Goal: Information Seeking & Learning: Learn about a topic

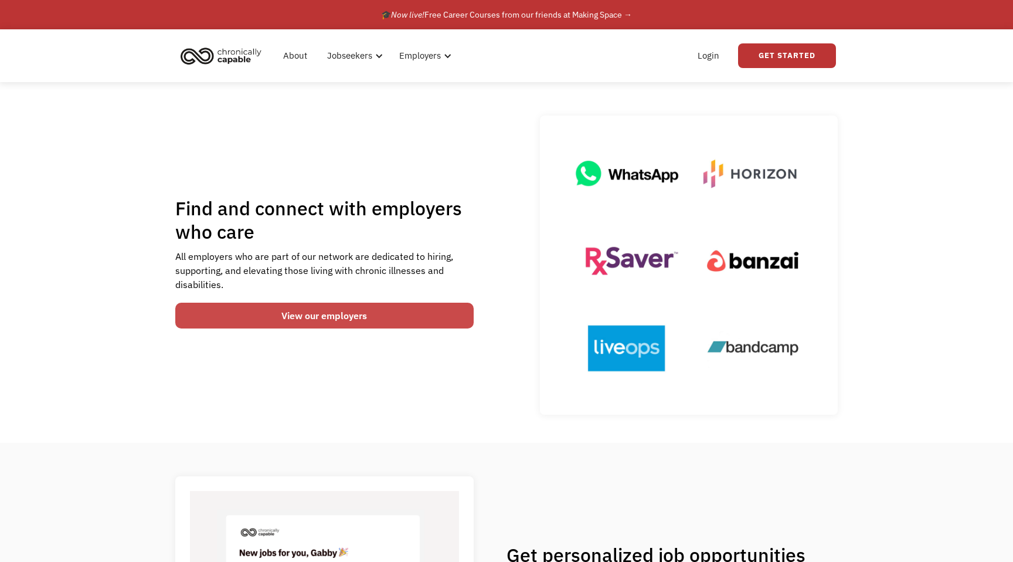
click at [423, 322] on link "View our employers" at bounding box center [324, 316] width 298 height 26
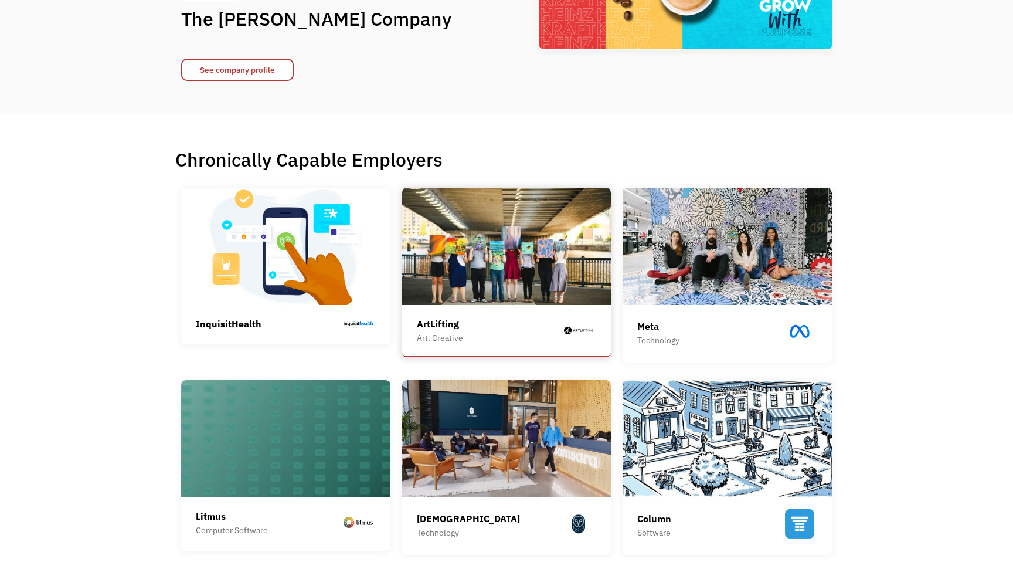
scroll to position [182, 0]
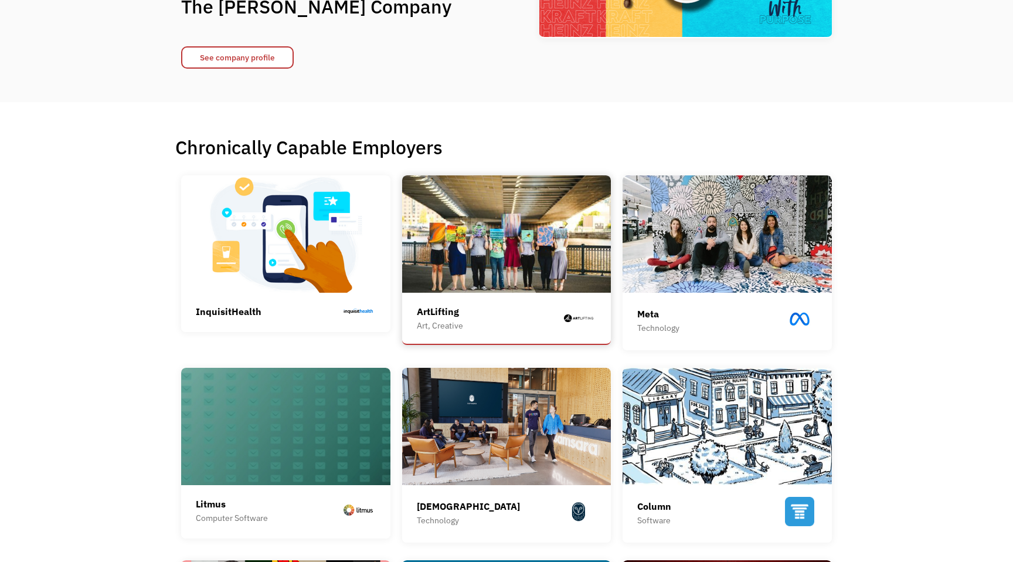
click at [485, 215] on img at bounding box center [506, 233] width 209 height 117
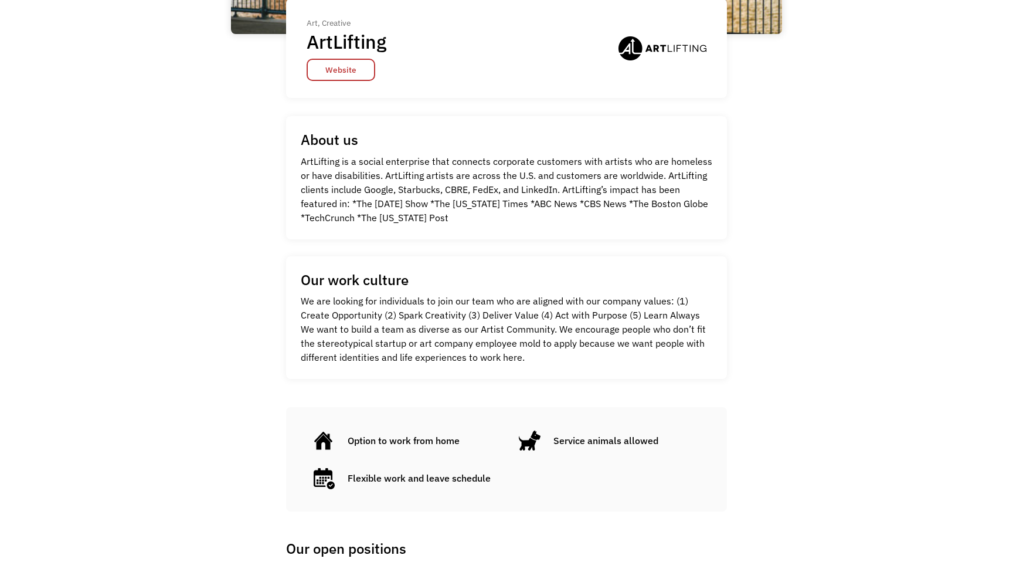
scroll to position [337, 0]
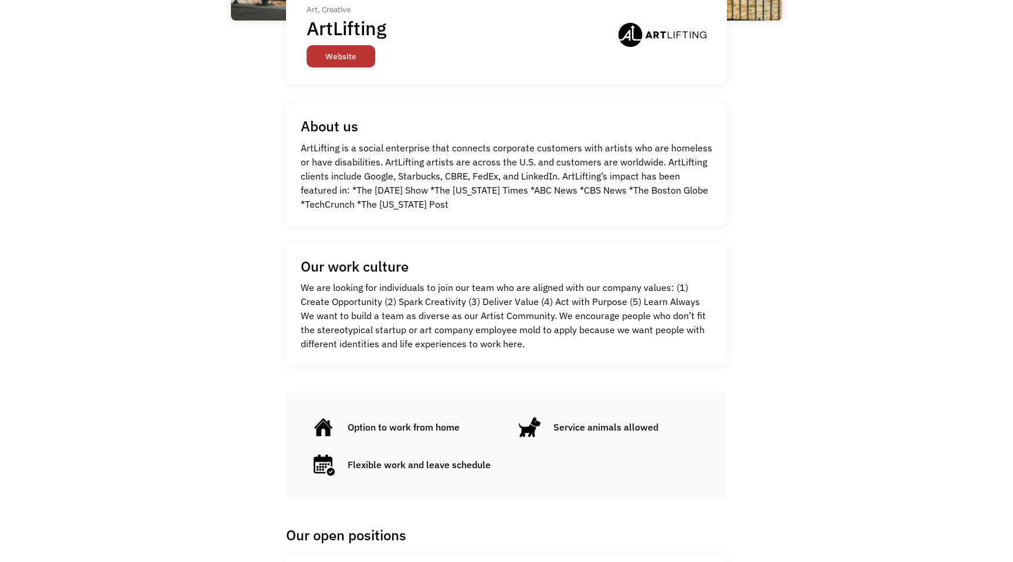
click at [355, 61] on link "Website" at bounding box center [341, 56] width 69 height 22
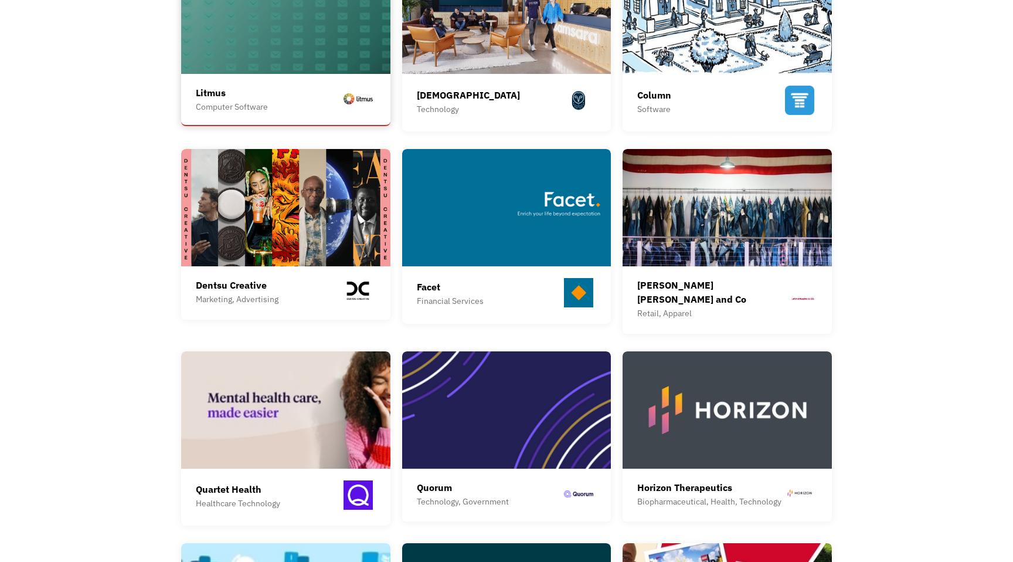
scroll to position [597, 0]
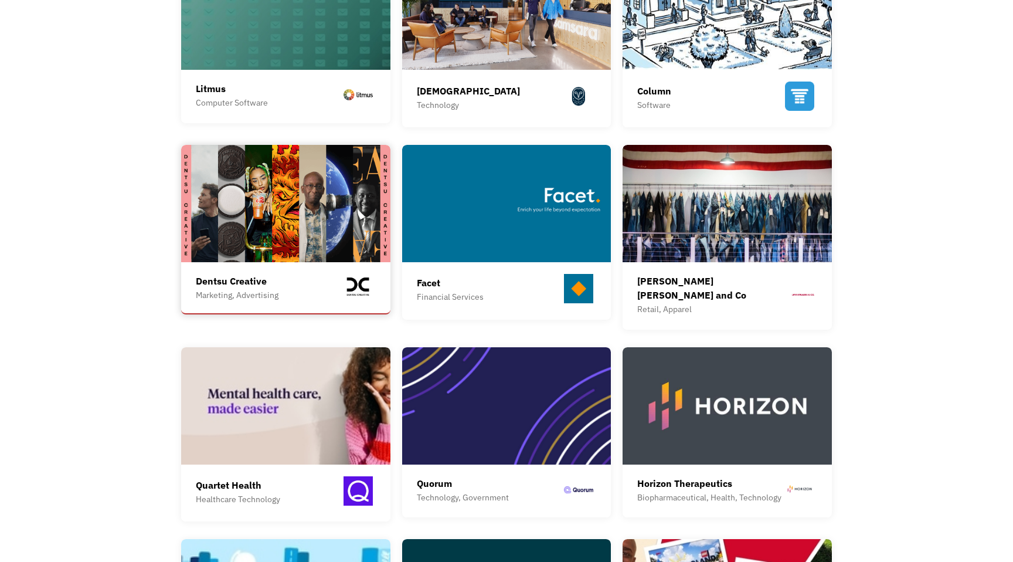
click at [255, 280] on div "Dentsu Creative" at bounding box center [237, 281] width 83 height 14
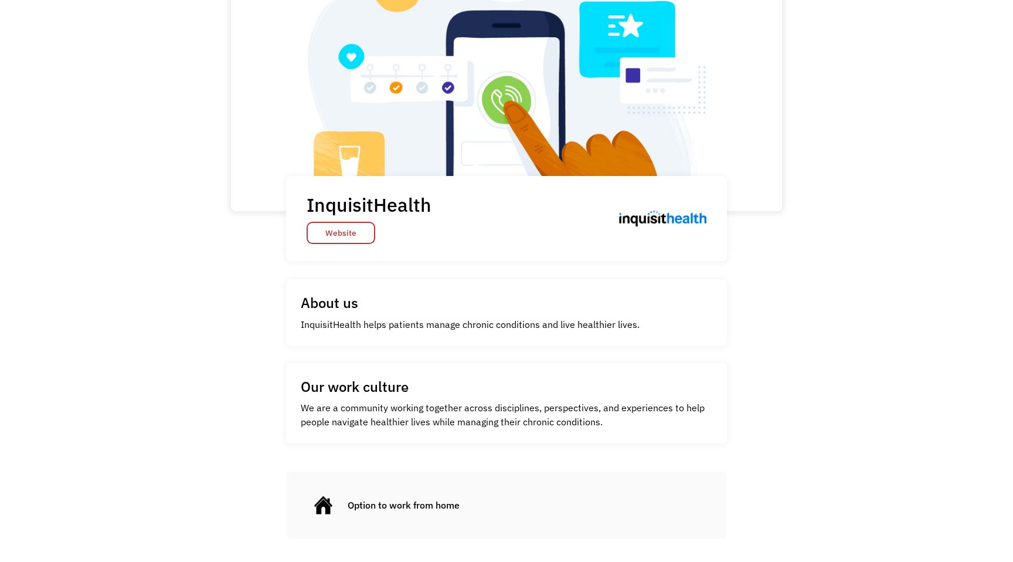
scroll to position [32, 0]
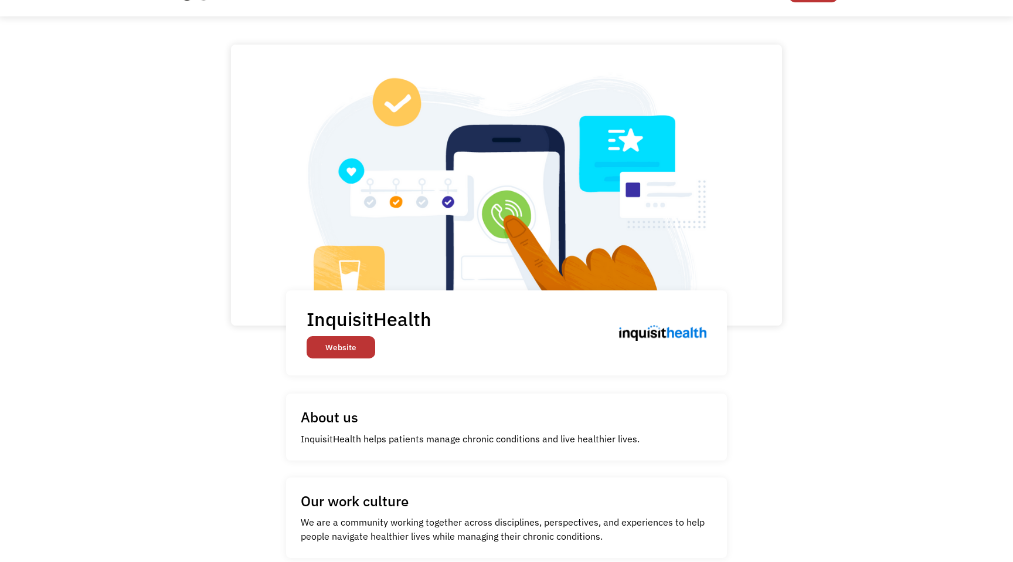
click at [329, 344] on link "Website" at bounding box center [341, 347] width 69 height 22
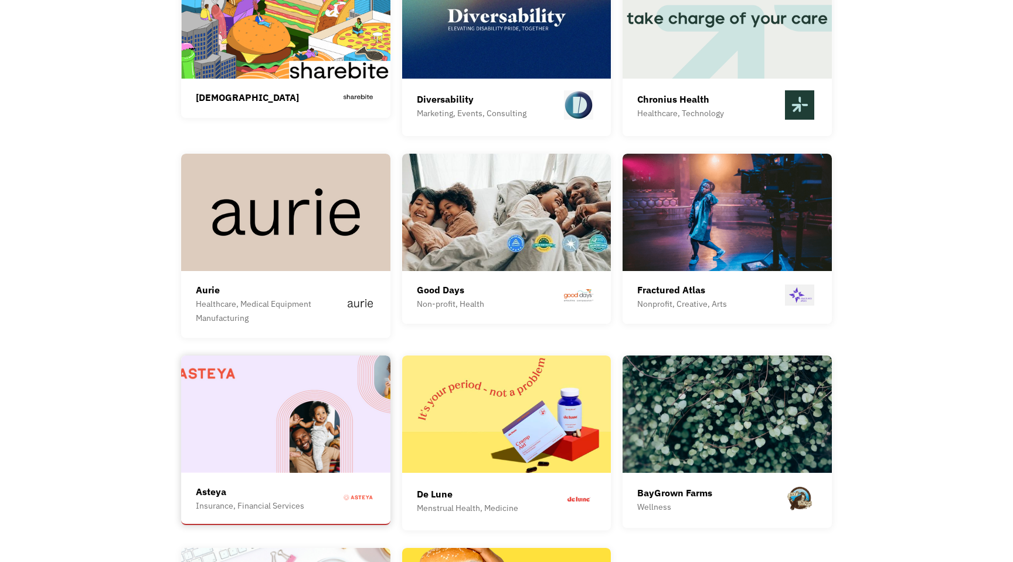
scroll to position [2887, 0]
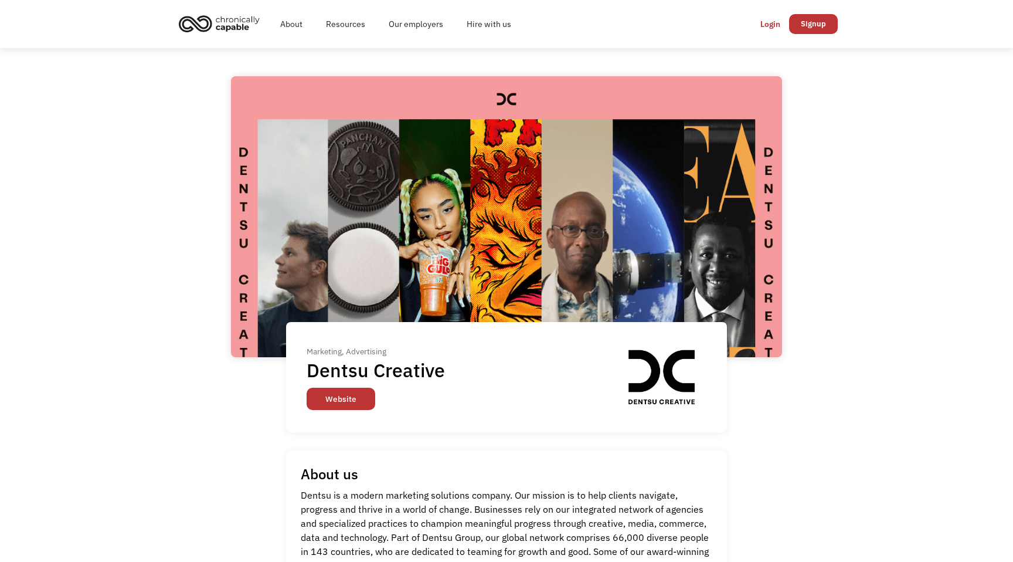
click at [334, 397] on link "Website" at bounding box center [341, 399] width 69 height 22
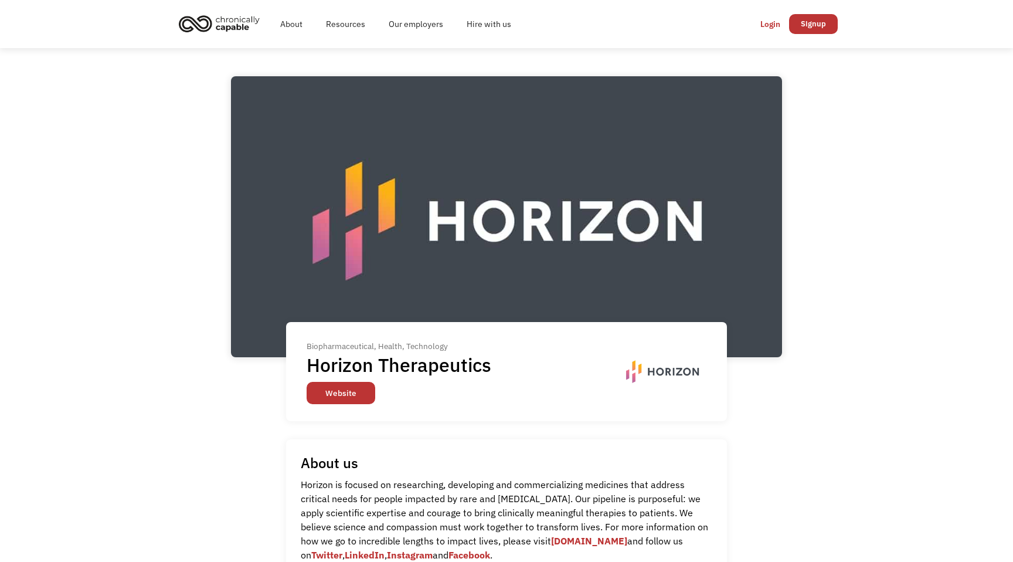
click at [365, 398] on link "Website" at bounding box center [341, 393] width 69 height 22
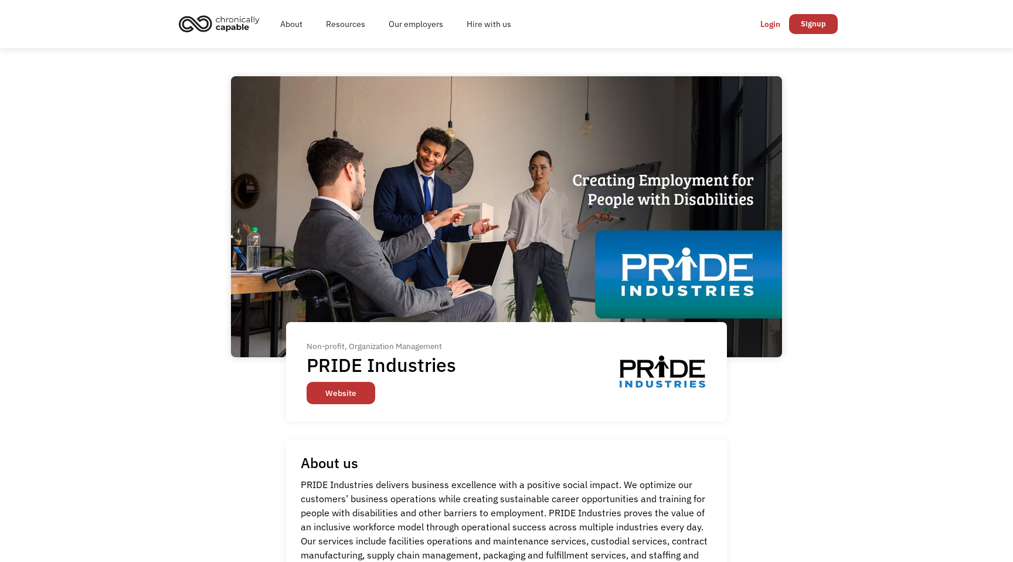
click at [362, 389] on link "Website" at bounding box center [341, 393] width 69 height 22
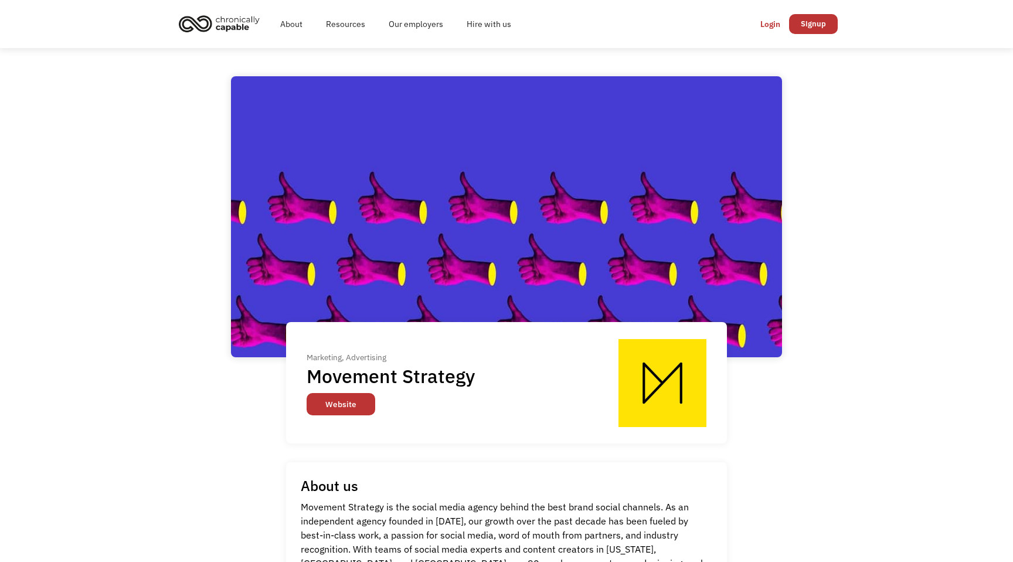
click at [347, 400] on link "Website" at bounding box center [341, 404] width 69 height 22
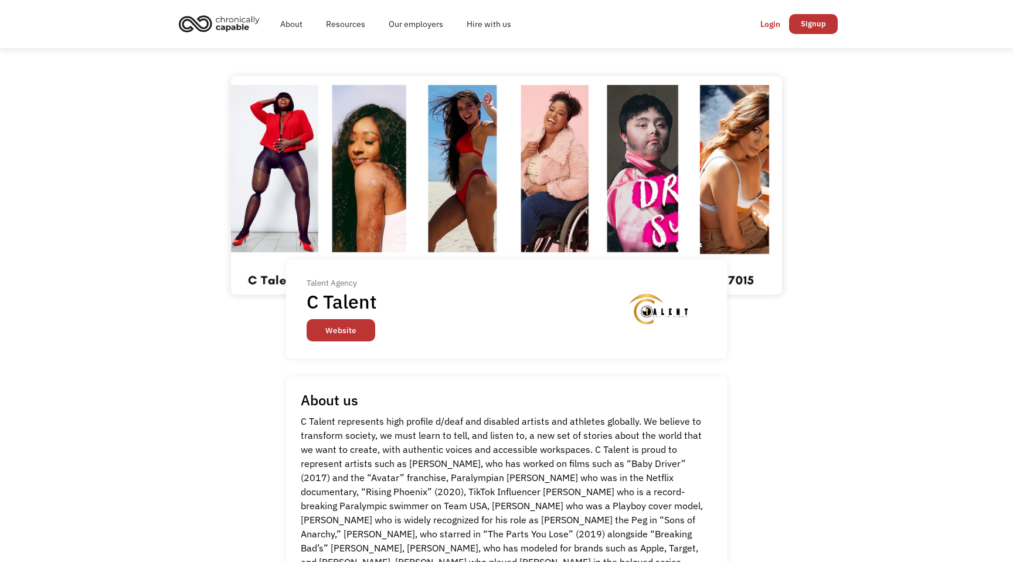
click at [355, 332] on link "Website" at bounding box center [341, 330] width 69 height 22
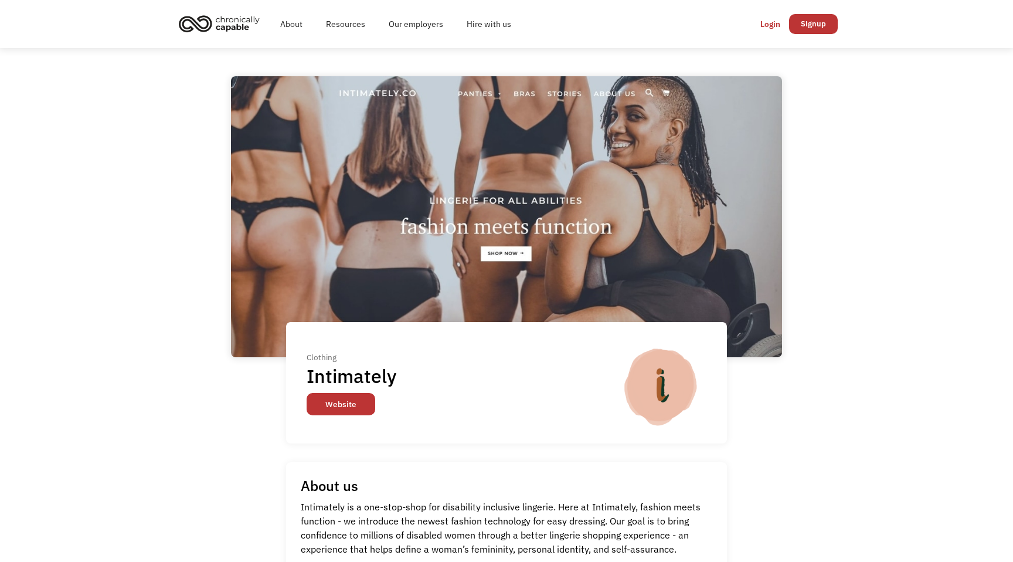
click at [354, 409] on link "Website" at bounding box center [341, 404] width 69 height 22
